Goal: Task Accomplishment & Management: Complete application form

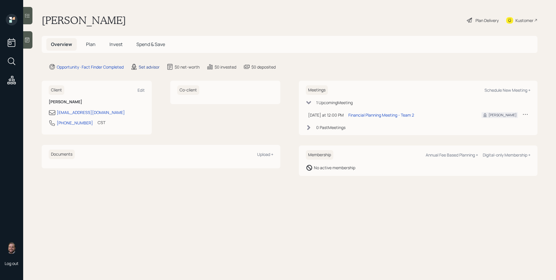
click at [151, 70] on div "Set advisor" at bounding box center [149, 67] width 21 height 6
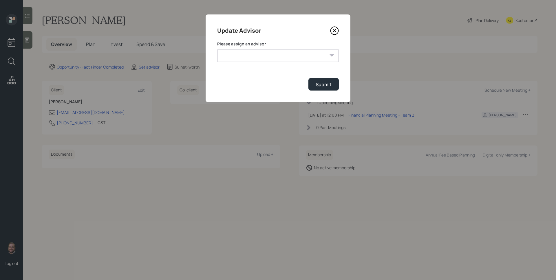
click at [250, 58] on select "[PERSON_NAME] [PERSON_NAME] [PERSON_NAME] End [PERSON_NAME] [PERSON_NAME] [PERS…" at bounding box center [278, 55] width 122 height 13
select select "d946c976-65aa-4529-ac9d-02c4f1114fc0"
click at [217, 49] on select "[PERSON_NAME] [PERSON_NAME] [PERSON_NAME] End [PERSON_NAME] [PERSON_NAME] [PERS…" at bounding box center [278, 55] width 122 height 13
click at [334, 87] on button "Submit" at bounding box center [323, 84] width 30 height 12
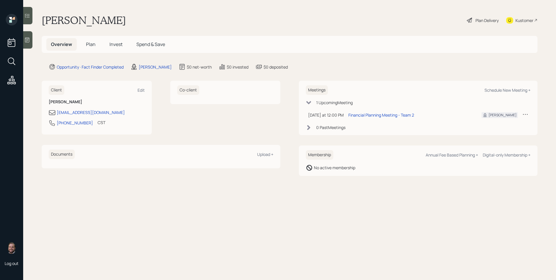
click at [33, 44] on main "[PERSON_NAME] Plan Delivery Kustomer Overview Plan Invest Spend & Save Opportun…" at bounding box center [289, 140] width 533 height 280
click at [26, 38] on icon at bounding box center [27, 40] width 4 height 5
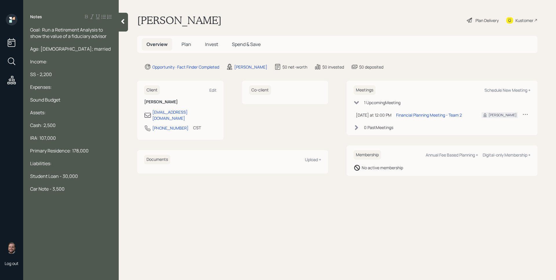
click at [187, 45] on span "Plan" at bounding box center [187, 44] width 10 height 6
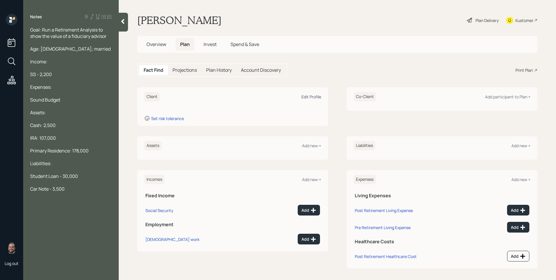
click at [308, 98] on div "Edit Profile" at bounding box center [311, 97] width 20 height 6
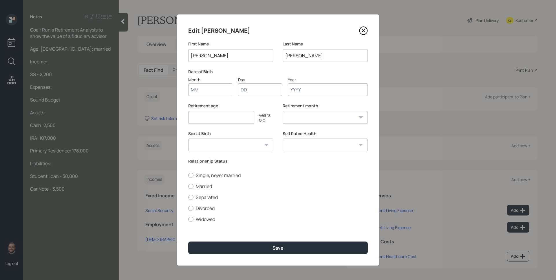
click at [208, 91] on input "Month" at bounding box center [210, 89] width 44 height 13
type input "01"
type input "1957"
select select "1"
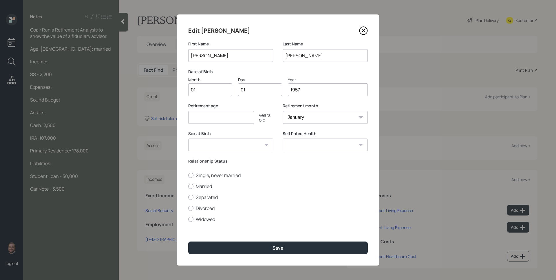
type input "1957"
type input "62"
click at [204, 187] on label "Married" at bounding box center [278, 186] width 180 height 6
click at [188, 187] on input "Married" at bounding box center [188, 186] width 0 height 0
radio input "true"
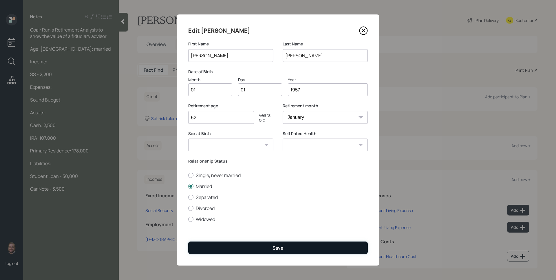
click at [295, 247] on button "Save" at bounding box center [278, 248] width 180 height 12
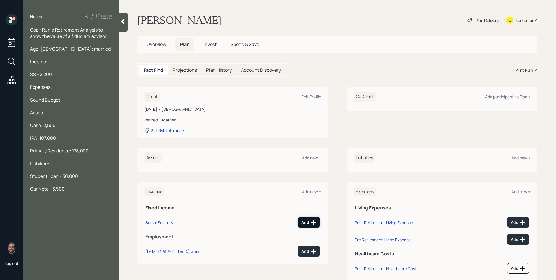
click at [310, 217] on button "Add" at bounding box center [309, 222] width 22 height 11
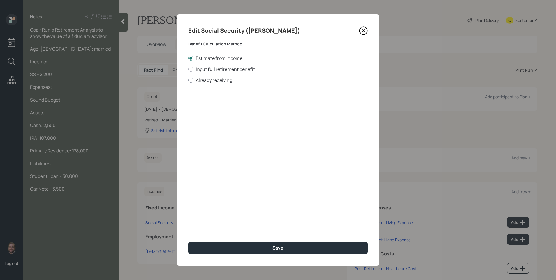
click at [222, 82] on label "Already receiving" at bounding box center [278, 80] width 180 height 6
click at [188, 80] on input "Already receiving" at bounding box center [188, 80] width 0 height 0
radio input "true"
click at [217, 104] on input "$" at bounding box center [278, 104] width 180 height 13
type input "$ 2,200"
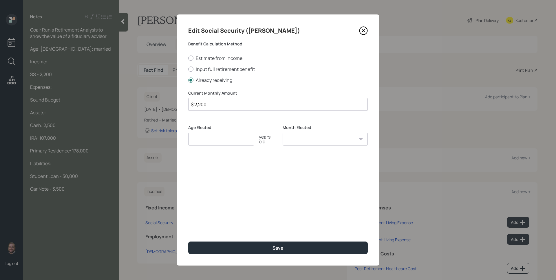
click at [200, 136] on input "number" at bounding box center [221, 139] width 66 height 13
type input "65"
select select "1"
click at [283, 133] on select "January February March April May June July August September October November De…" at bounding box center [325, 139] width 85 height 13
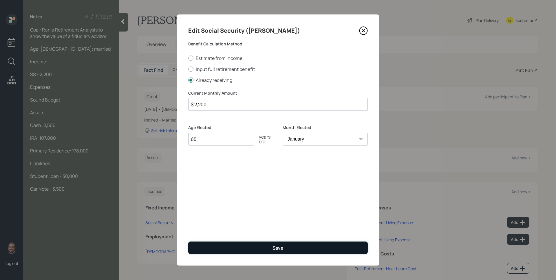
click at [269, 251] on button "Save" at bounding box center [278, 248] width 180 height 12
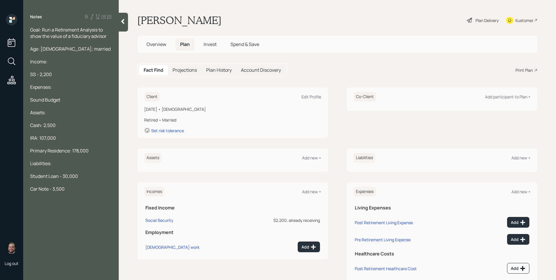
click at [313, 100] on div "Client Edit Profile" at bounding box center [232, 97] width 177 height 10
click at [312, 96] on div "Edit Profile" at bounding box center [311, 97] width 20 height 6
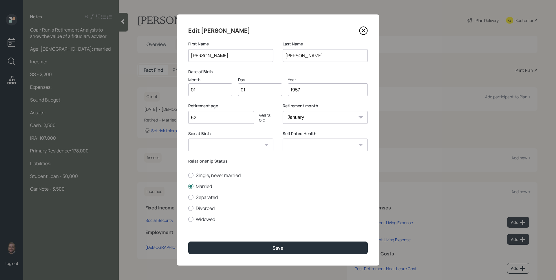
click at [209, 120] on input "62" at bounding box center [221, 117] width 66 height 13
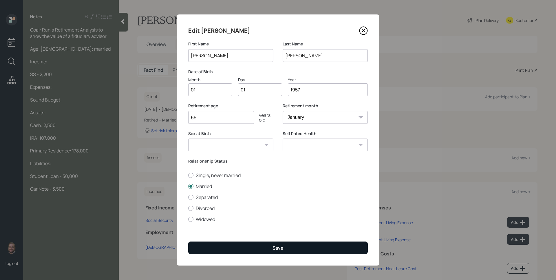
type input "65"
click at [272, 244] on button "Save" at bounding box center [278, 248] width 180 height 12
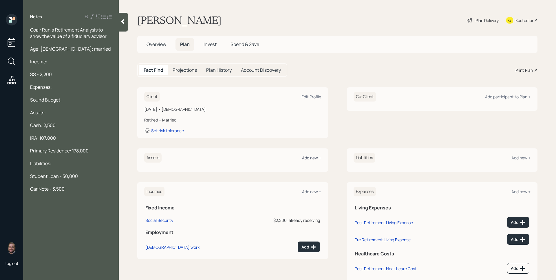
click at [317, 160] on div "Add new +" at bounding box center [311, 158] width 19 height 6
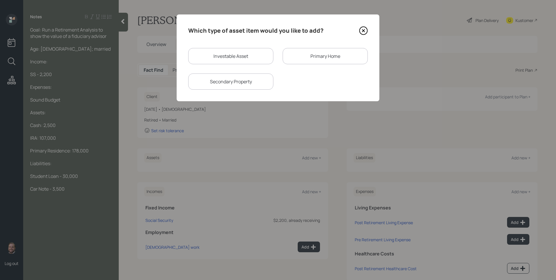
click at [235, 58] on div "Investable Asset" at bounding box center [230, 56] width 85 height 16
select select "taxable"
select select "balanced"
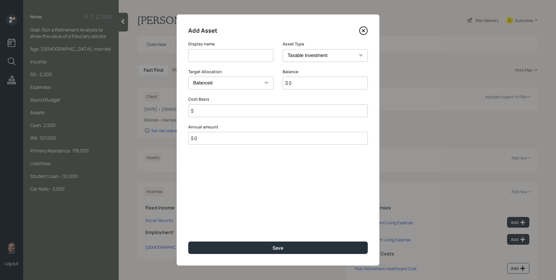
click at [235, 58] on input at bounding box center [230, 55] width 85 height 13
type input "S"
type input "Cash"
click at [310, 53] on select "SEP [PERSON_NAME] IRA 401(k) [PERSON_NAME] 401(k) 403(b) [PERSON_NAME] 403(b) 4…" at bounding box center [325, 55] width 85 height 13
select select "emergency_fund"
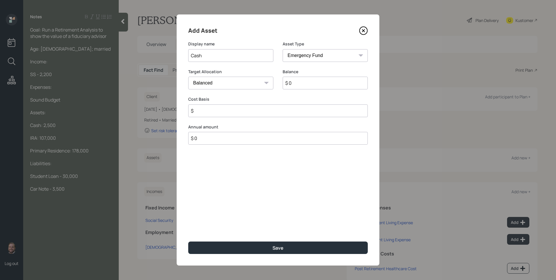
click at [283, 49] on select "SEP [PERSON_NAME] IRA 401(k) [PERSON_NAME] 401(k) 403(b) [PERSON_NAME] 403(b) 4…" at bounding box center [325, 55] width 85 height 13
click at [313, 86] on input "$ 0" at bounding box center [278, 83] width 180 height 13
type input "$ 2,500"
click at [188, 242] on button "Save" at bounding box center [278, 248] width 180 height 12
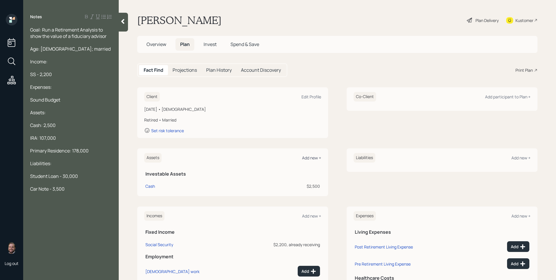
click at [305, 159] on div "Add new +" at bounding box center [311, 158] width 19 height 6
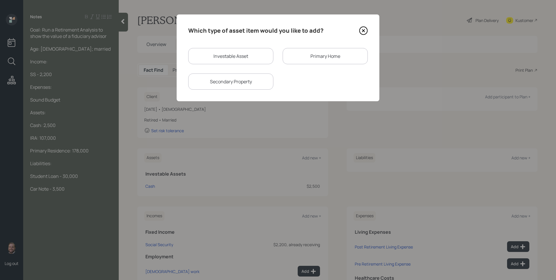
click at [236, 55] on div "Investable Asset" at bounding box center [230, 56] width 85 height 16
select select "taxable"
select select "balanced"
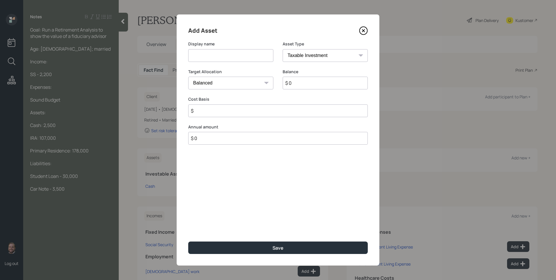
click at [236, 55] on input at bounding box center [230, 55] width 85 height 13
type input "IRA"
click at [304, 54] on select "SEP [PERSON_NAME] IRA 401(k) [PERSON_NAME] 401(k) 403(b) [PERSON_NAME] 403(b) 4…" at bounding box center [325, 55] width 85 height 13
select select "ira"
click at [283, 49] on select "SEP [PERSON_NAME] IRA 401(k) [PERSON_NAME] 401(k) 403(b) [PERSON_NAME] 403(b) 4…" at bounding box center [325, 55] width 85 height 13
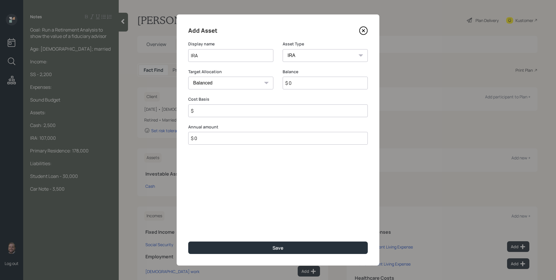
type input "$"
click at [298, 89] on input "$ 0" at bounding box center [325, 83] width 85 height 13
click at [298, 88] on input "$ 0" at bounding box center [325, 83] width 85 height 13
type input "$ 107,000"
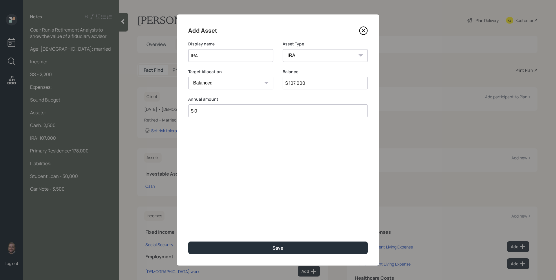
type input "$ 0"
click at [188, 242] on button "Save" at bounding box center [278, 248] width 180 height 12
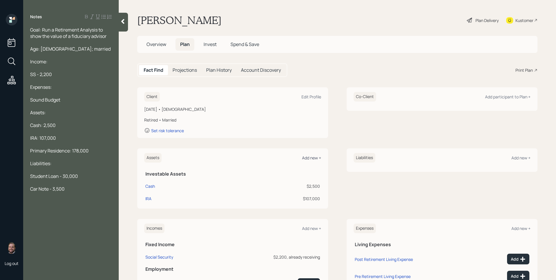
click at [314, 158] on div "Add new +" at bounding box center [311, 158] width 19 height 6
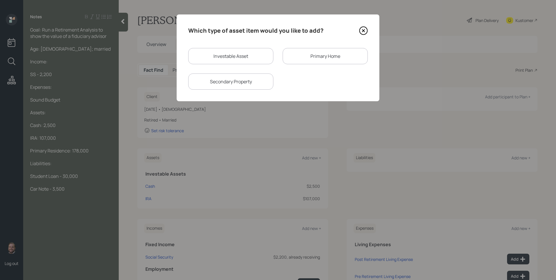
click at [330, 60] on div "Primary Home" at bounding box center [325, 56] width 85 height 16
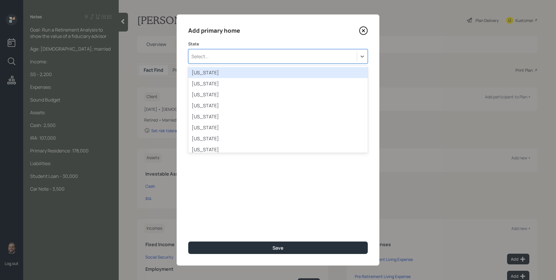
click at [240, 54] on div "Select..." at bounding box center [273, 57] width 168 height 10
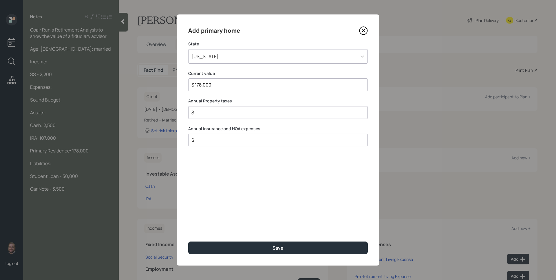
type input "$ 178,000"
click at [188, 242] on button "Save" at bounding box center [278, 248] width 180 height 12
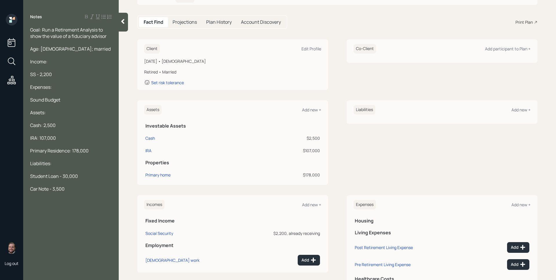
scroll to position [48, 0]
click at [519, 110] on div "Add new +" at bounding box center [520, 110] width 19 height 6
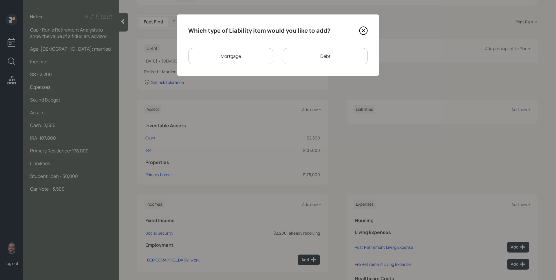
click at [311, 54] on div "Debt" at bounding box center [325, 56] width 85 height 16
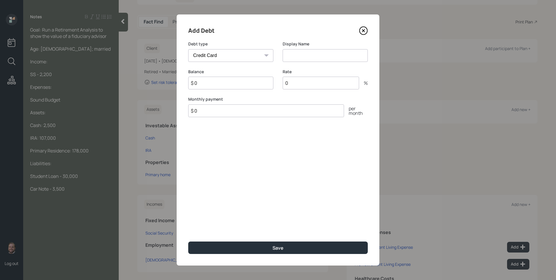
click at [227, 54] on select "Car Credit Card Medical Student Other" at bounding box center [230, 55] width 85 height 13
select select "student"
click at [188, 49] on select "Car Credit Card Medical Student Other" at bounding box center [230, 55] width 85 height 13
click at [301, 57] on input at bounding box center [325, 55] width 85 height 13
type input "Student Loan"
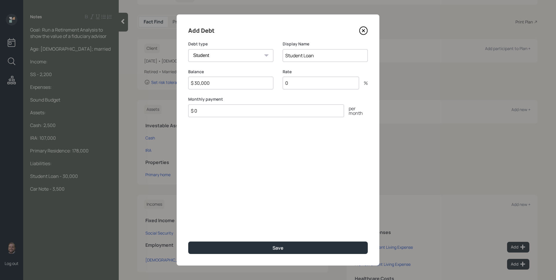
type input "$ 30,000"
click at [188, 242] on button "Save" at bounding box center [278, 248] width 180 height 12
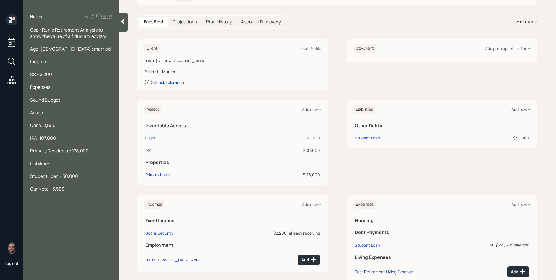
click at [516, 110] on div "Add new +" at bounding box center [520, 110] width 19 height 6
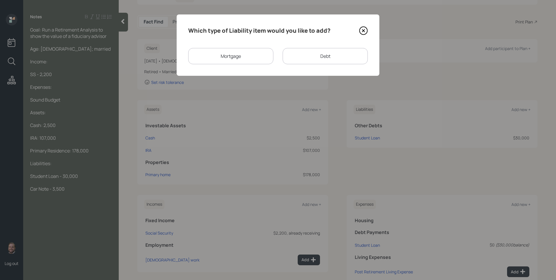
click at [308, 54] on div "Debt" at bounding box center [325, 56] width 85 height 16
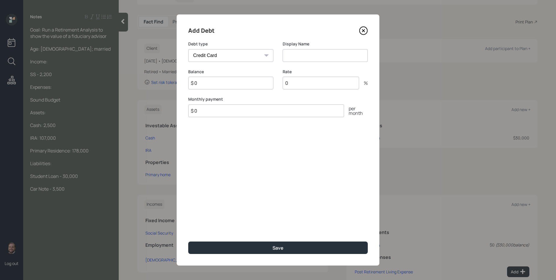
click at [235, 55] on select "Car Credit Card Medical Student Other" at bounding box center [230, 55] width 85 height 13
select select "car"
click at [188, 49] on select "Car Credit Card Medical Student Other" at bounding box center [230, 55] width 85 height 13
click at [298, 54] on input at bounding box center [325, 55] width 85 height 13
type input "Car Note"
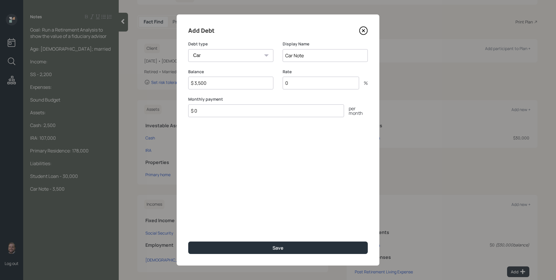
type input "$ 3,500"
click at [188, 242] on button "Save" at bounding box center [278, 248] width 180 height 12
